Goal: Navigation & Orientation: Find specific page/section

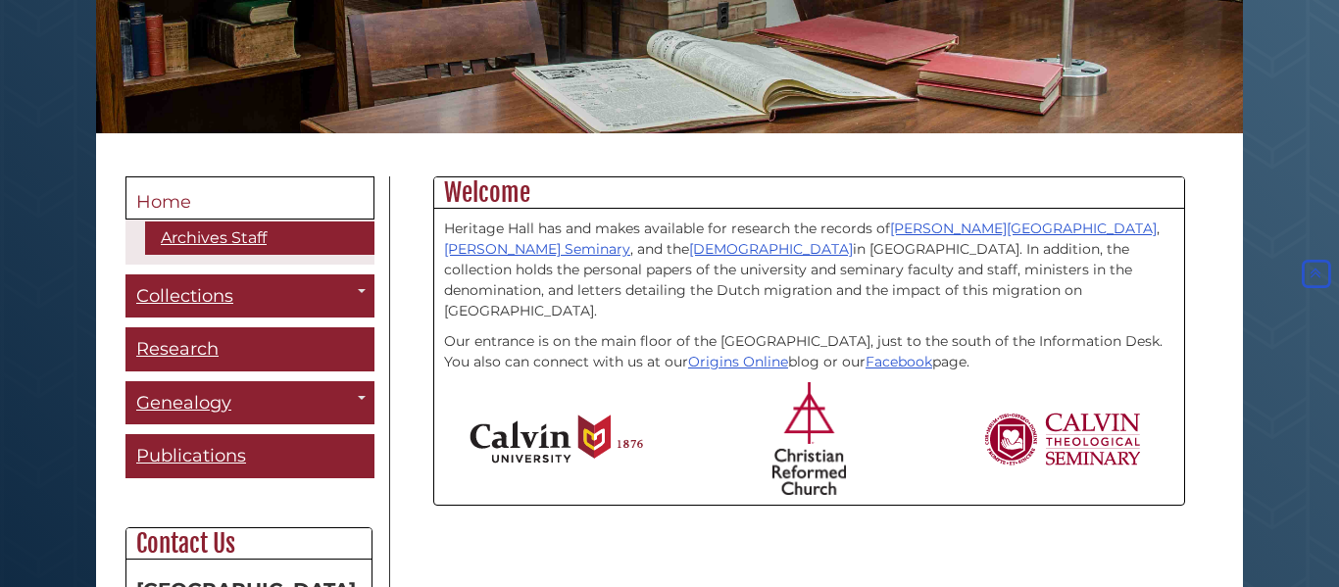
scroll to position [370, 0]
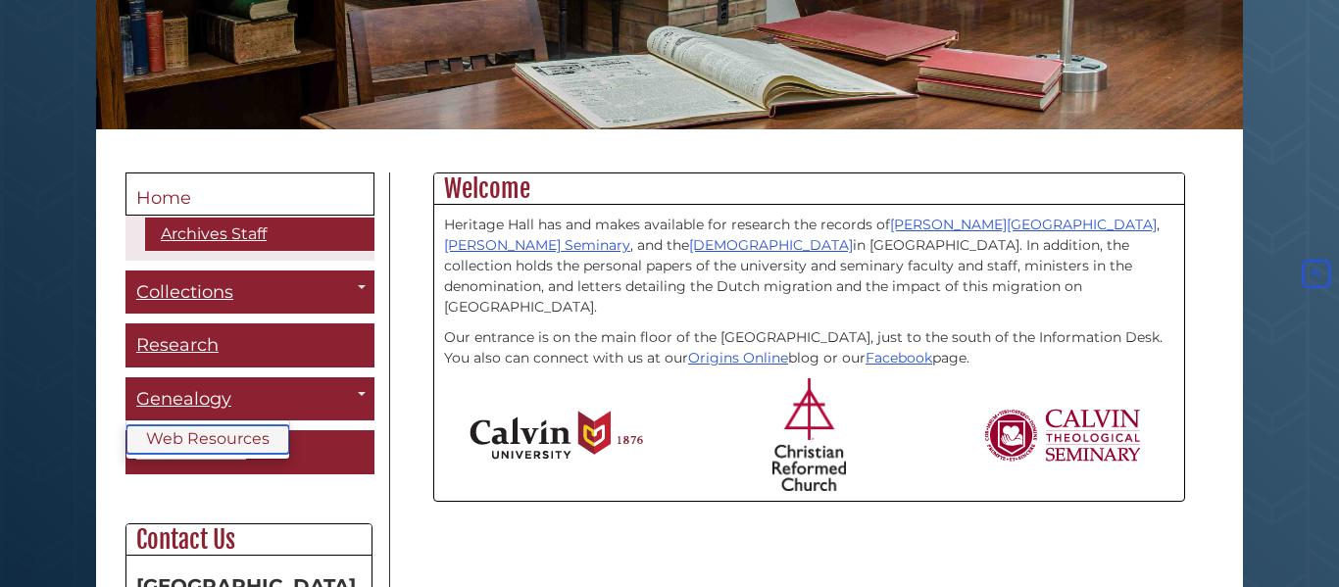
click at [219, 437] on link "Web Resources" at bounding box center [207, 439] width 163 height 28
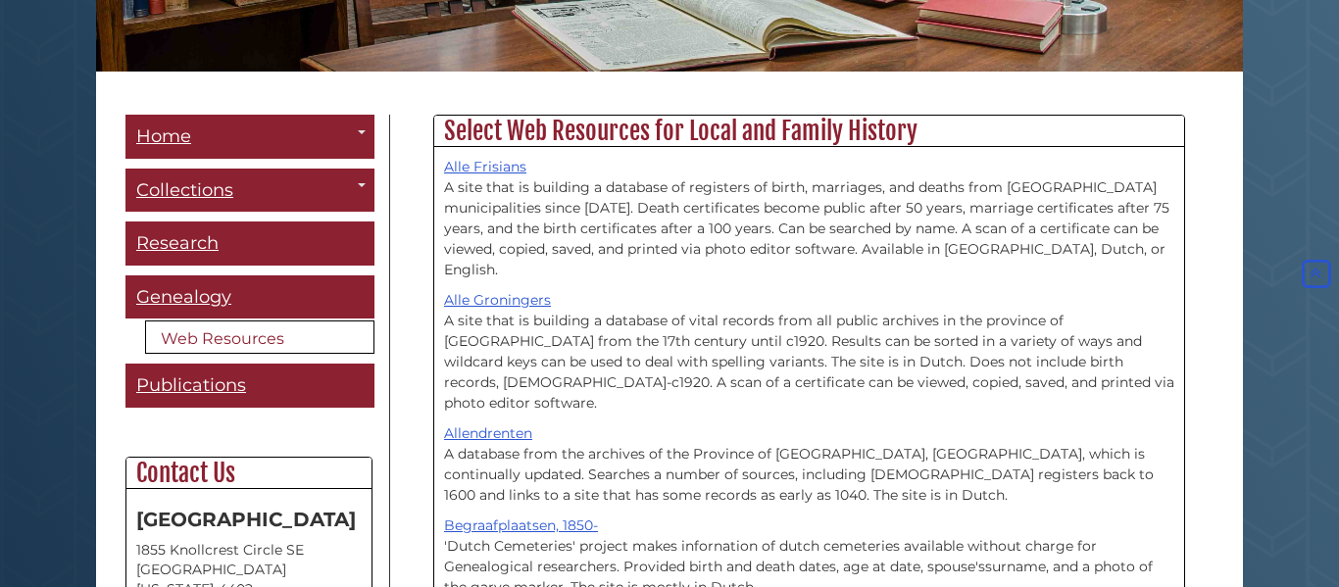
scroll to position [424, 0]
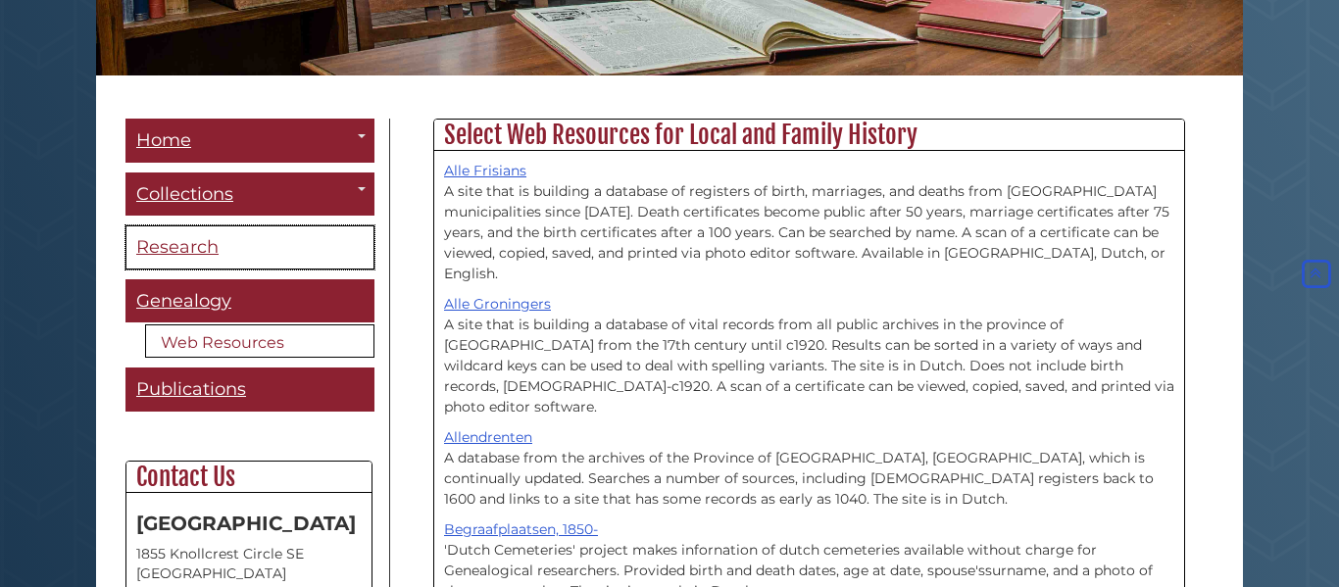
click at [202, 248] on span "Research" at bounding box center [177, 247] width 82 height 22
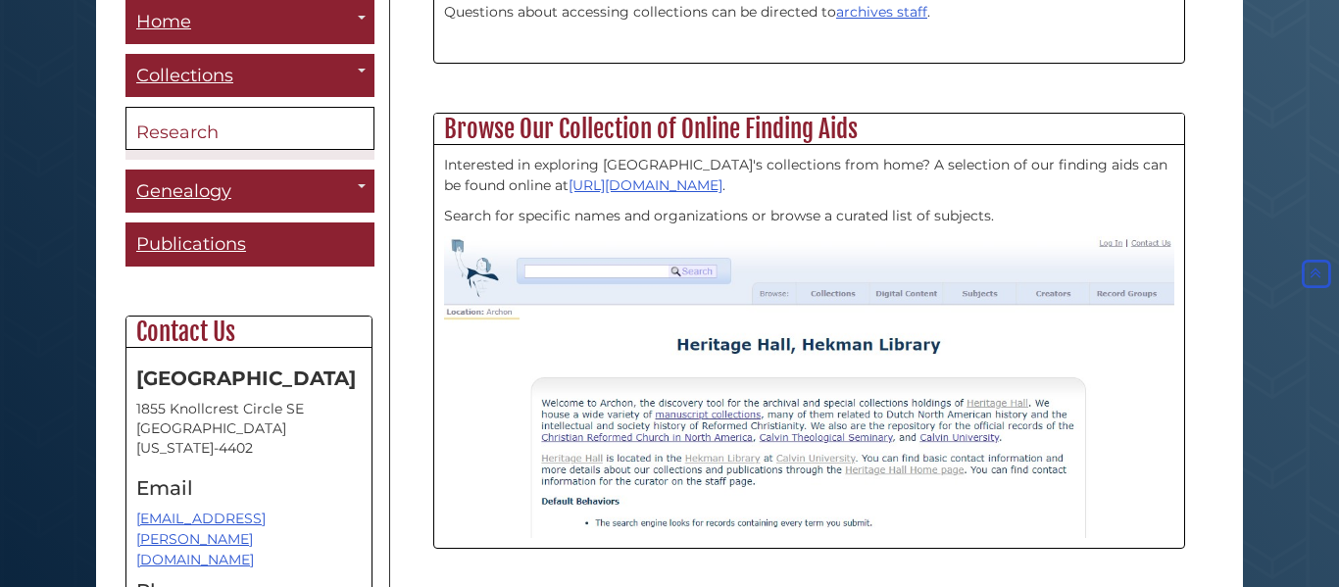
scroll to position [774, 0]
